Goal: Communication & Community: Share content

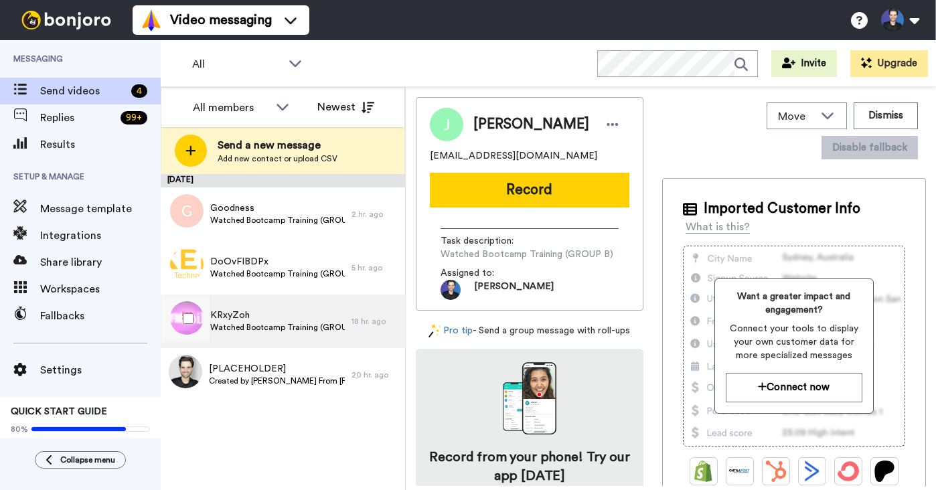
click at [307, 333] on div "KRxyZoh Watched Bootcamp Training (GROUP B)" at bounding box center [277, 321] width 135 height 25
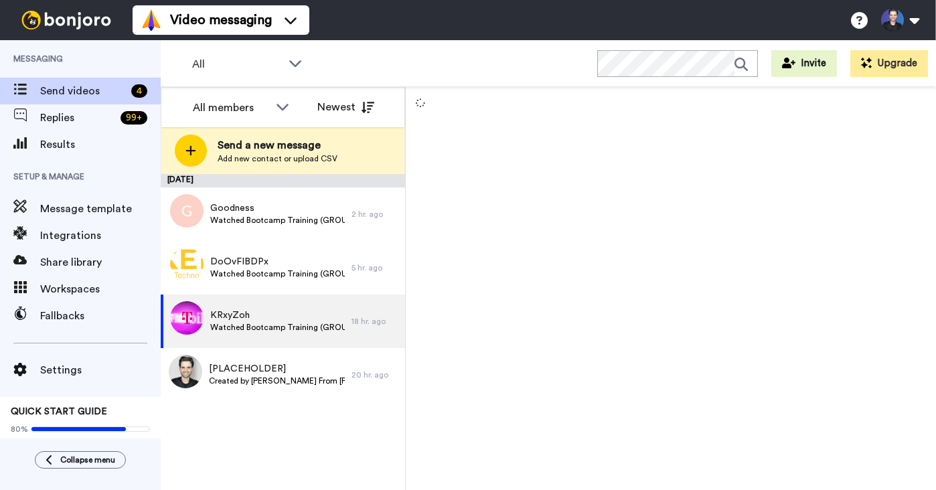
click at [266, 436] on div "[DATE] Goodness Watched Bootcamp Training (GROUP A) 2 hr. ago DoOvFIBDPx Watche…" at bounding box center [283, 332] width 244 height 316
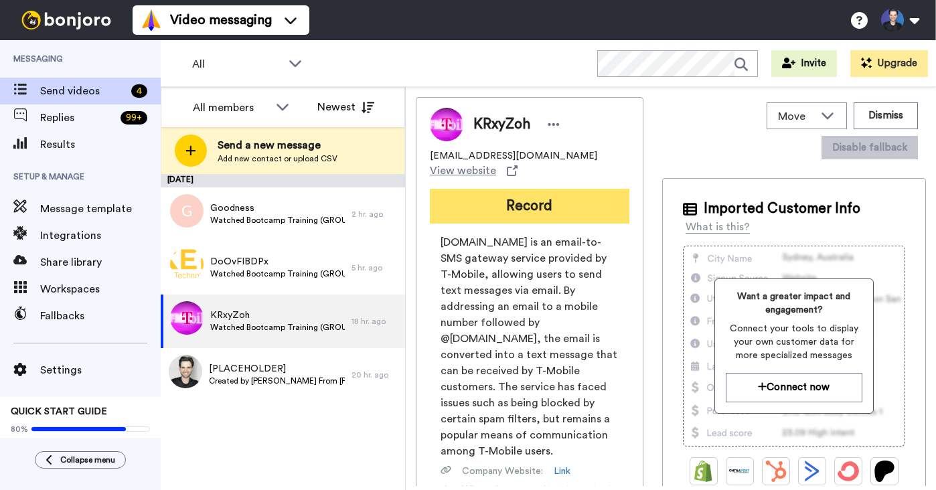
click at [479, 222] on button "Record" at bounding box center [529, 206] width 199 height 35
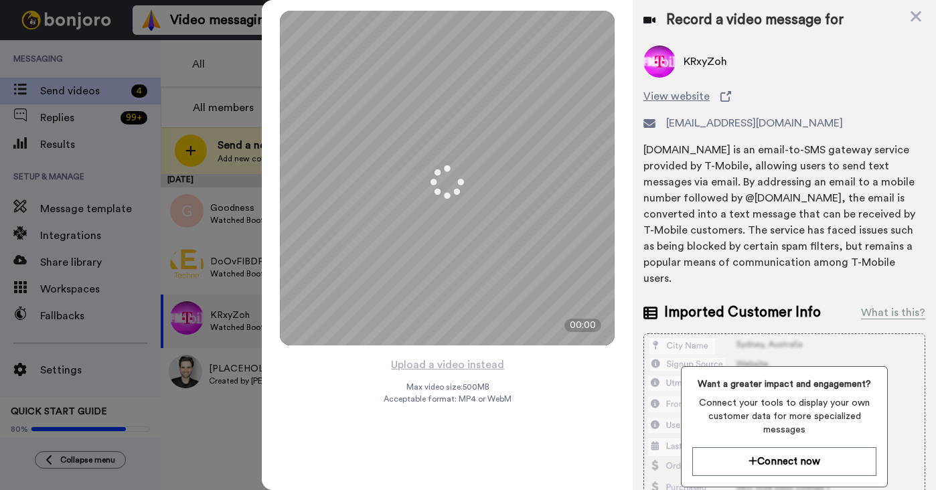
click at [543, 430] on div "Mirrored Redo 3 00:00 Upload a video instead Max video size: 500 MB Acceptable …" at bounding box center [447, 245] width 371 height 490
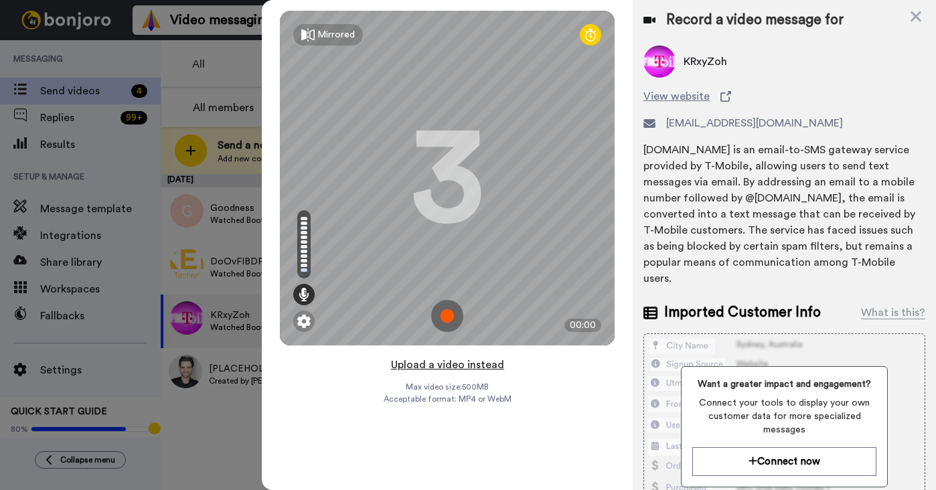
click at [469, 364] on button "Upload a video instead" at bounding box center [447, 364] width 121 height 17
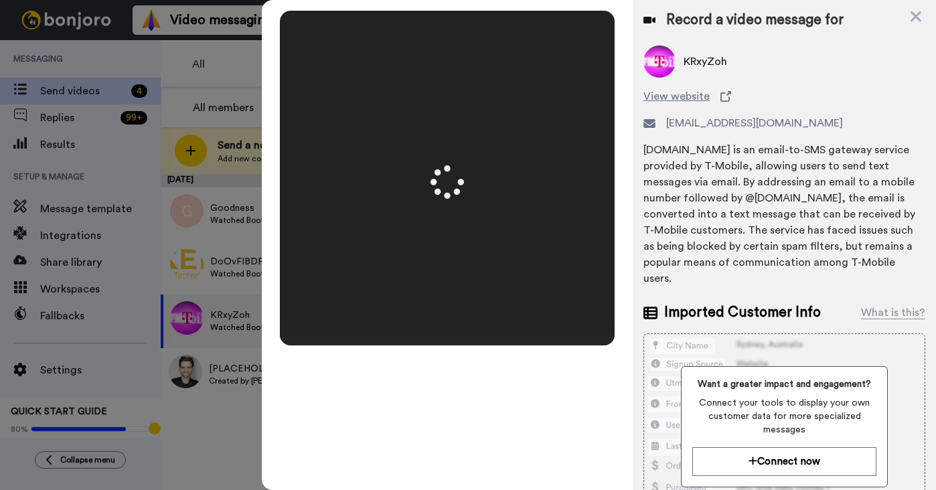
click at [620, 262] on div "Mirrored Redo 3 00:50" at bounding box center [447, 245] width 371 height 490
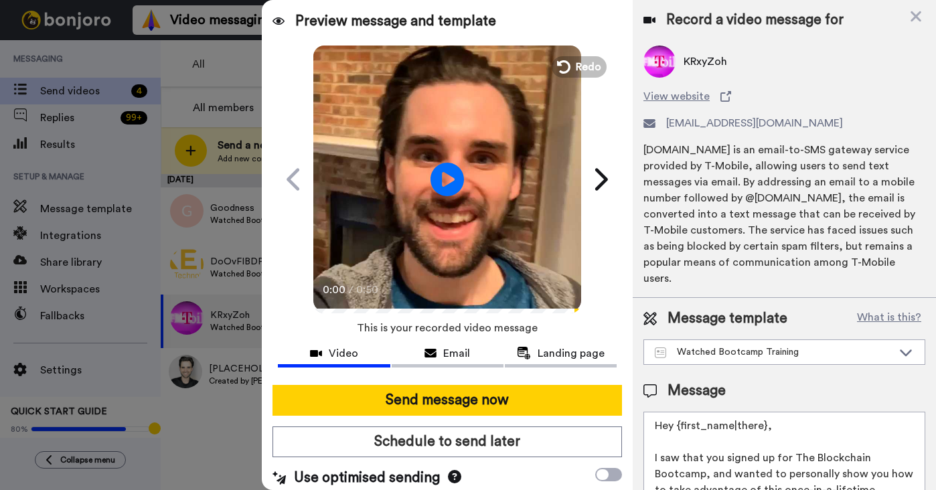
click at [445, 256] on video at bounding box center [447, 178] width 268 height 268
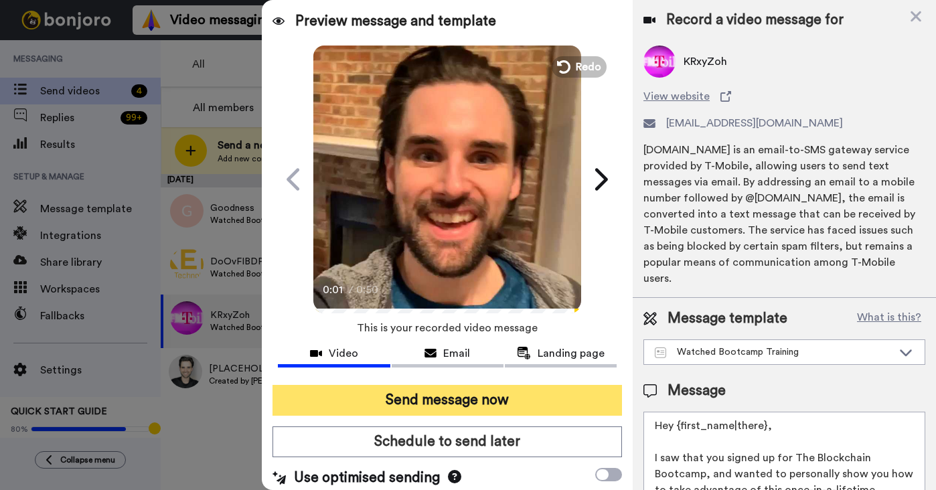
click at [489, 394] on button "Send message now" at bounding box center [446, 400] width 349 height 31
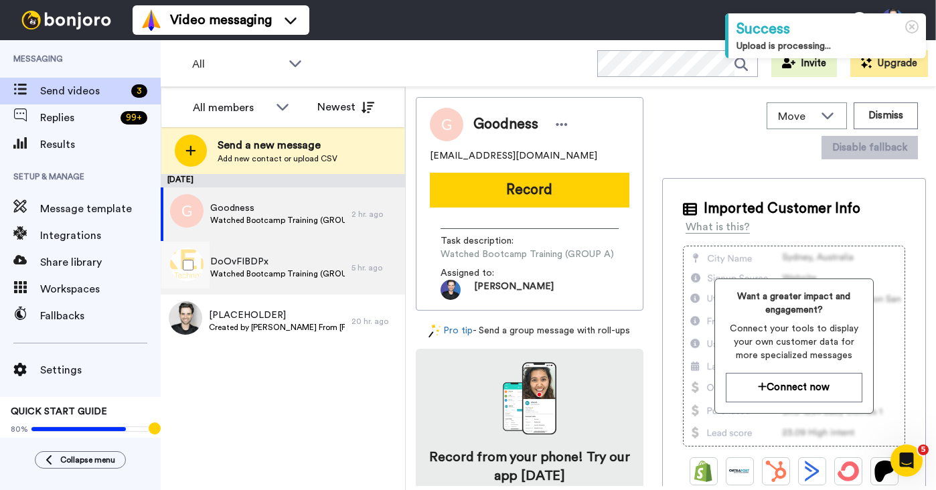
click at [369, 261] on div "DoOvFIBDPx Watched Bootcamp Training (GROUP B) 5 hr. ago" at bounding box center [283, 268] width 244 height 54
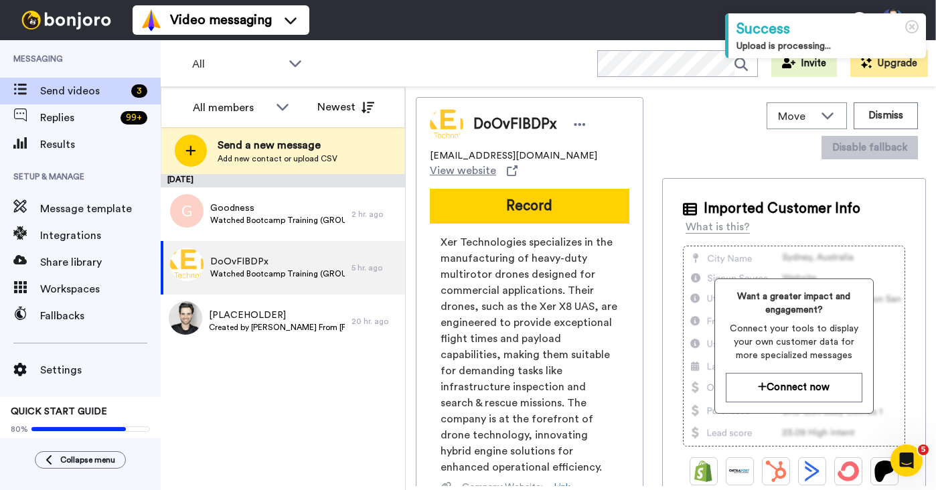
drag, startPoint x: 487, startPoint y: 214, endPoint x: 477, endPoint y: 225, distance: 14.7
click at [488, 214] on button "Record" at bounding box center [529, 206] width 199 height 35
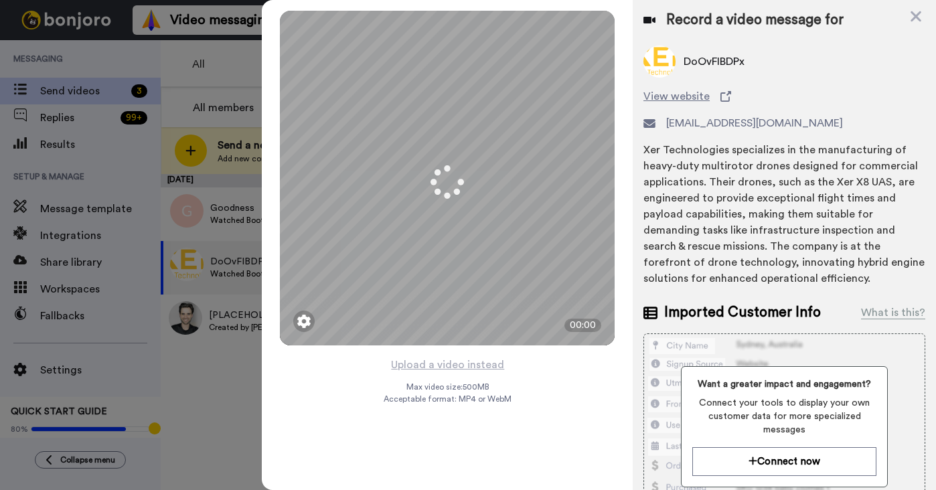
click at [549, 371] on div "Mirrored Redo 3 00:00 Upload a video instead Max video size: 500 MB Acceptable …" at bounding box center [447, 245] width 371 height 490
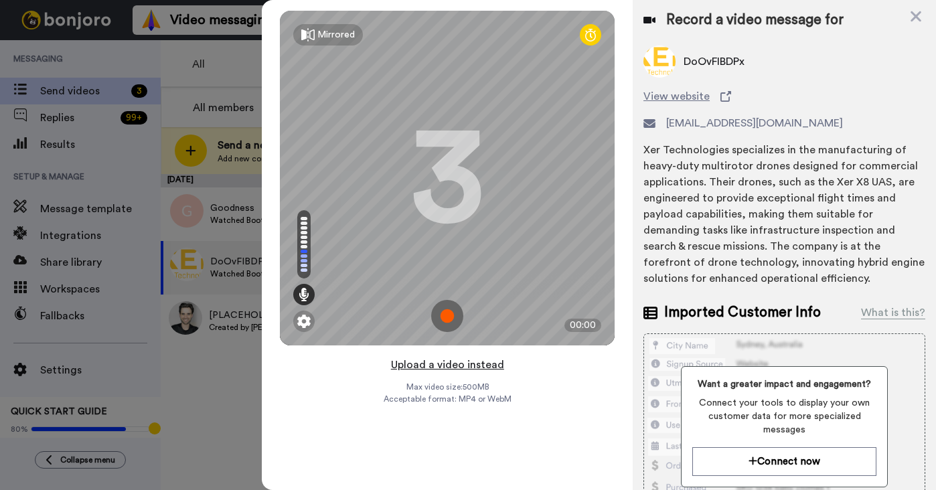
click at [468, 366] on button "Upload a video instead" at bounding box center [447, 364] width 121 height 17
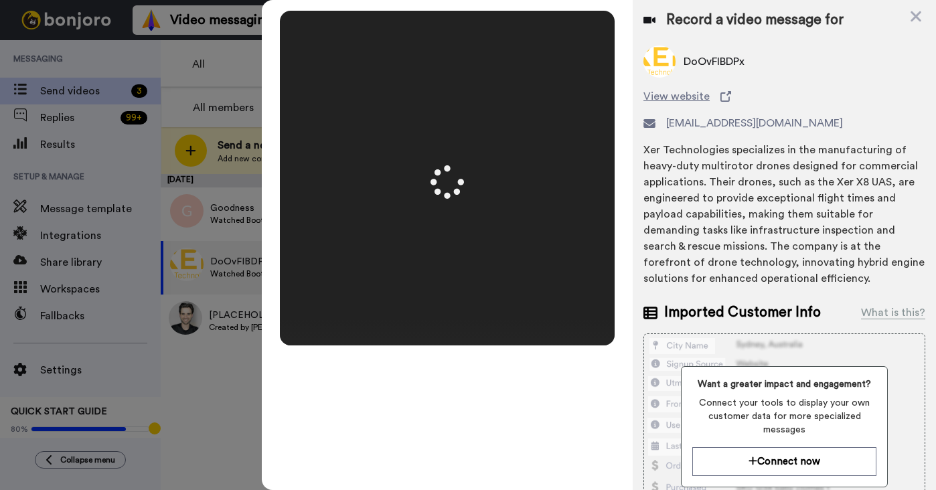
click at [623, 302] on div "Mirrored Redo 3 00:50" at bounding box center [447, 245] width 371 height 490
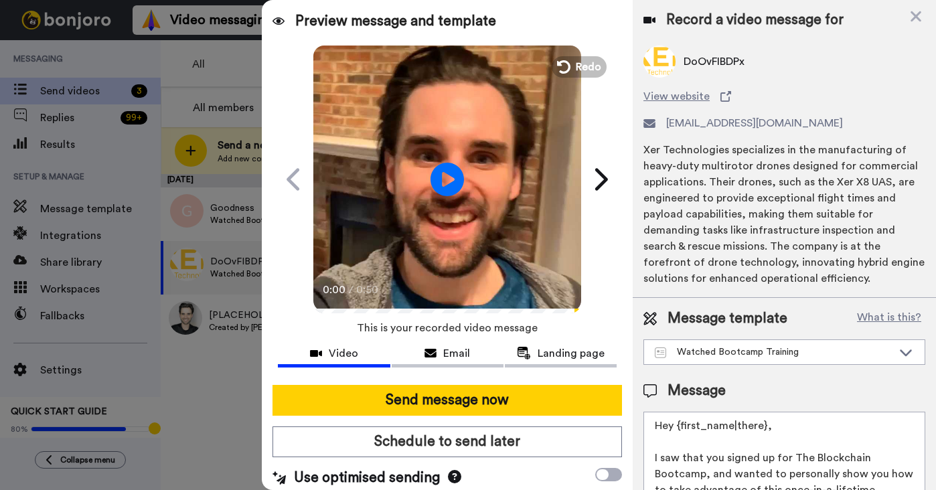
click at [470, 228] on video at bounding box center [447, 178] width 268 height 268
click at [488, 259] on video at bounding box center [447, 178] width 268 height 268
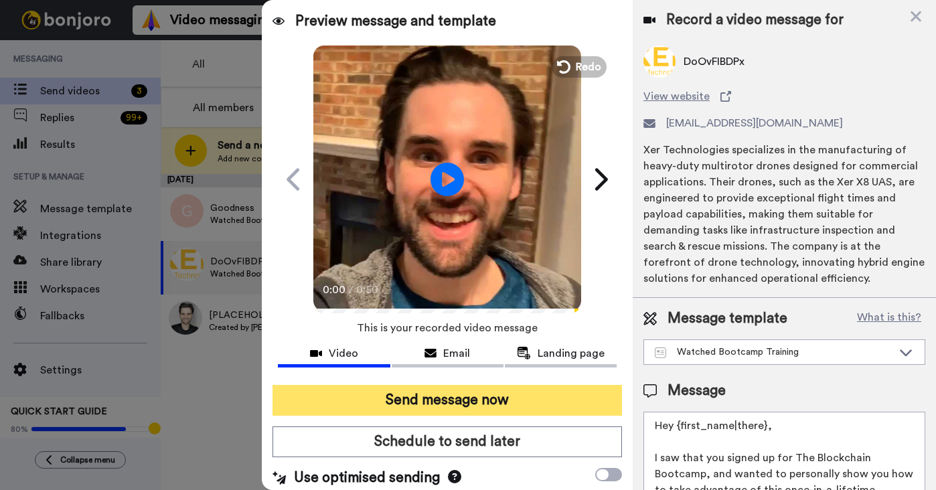
click at [488, 402] on button "Send message now" at bounding box center [446, 400] width 349 height 31
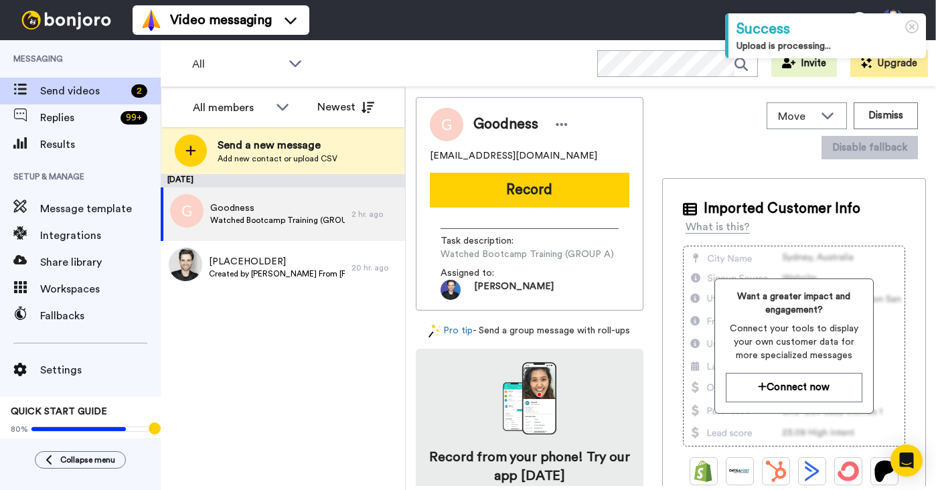
click at [325, 371] on div "September 25 Goodness Watched Bootcamp Training (GROUP A) 2 hr. ago [PLACEHOLDE…" at bounding box center [283, 332] width 244 height 316
